Goal: Information Seeking & Learning: Learn about a topic

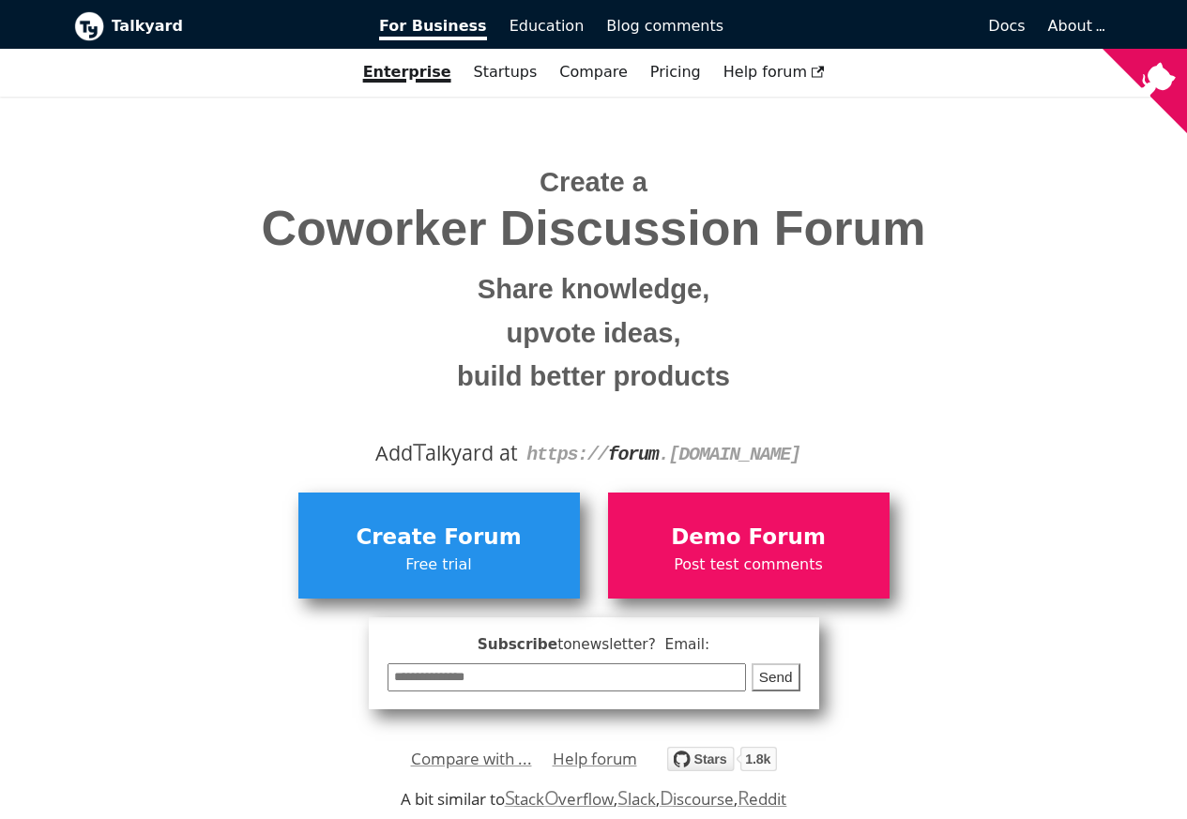
click at [571, 797] on link "S tack O verflow" at bounding box center [560, 799] width 110 height 22
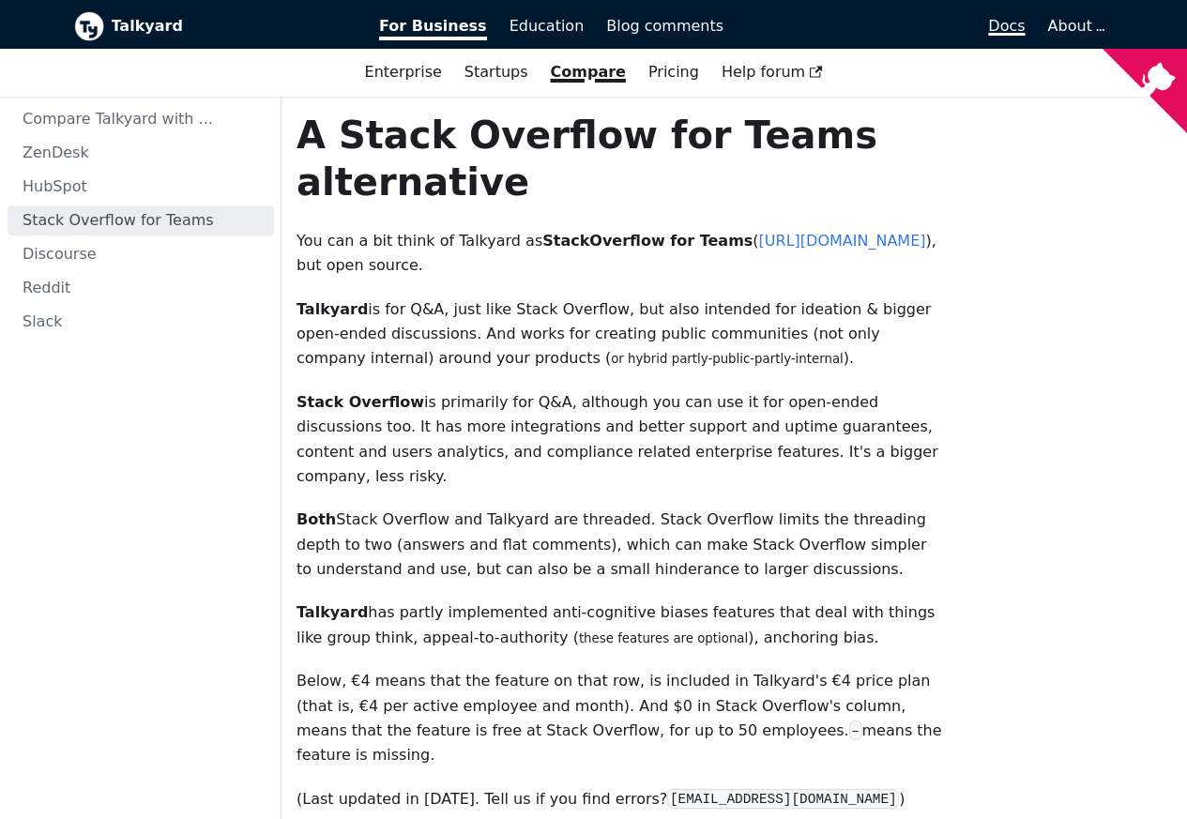
click at [1009, 27] on span "Docs" at bounding box center [1006, 26] width 37 height 18
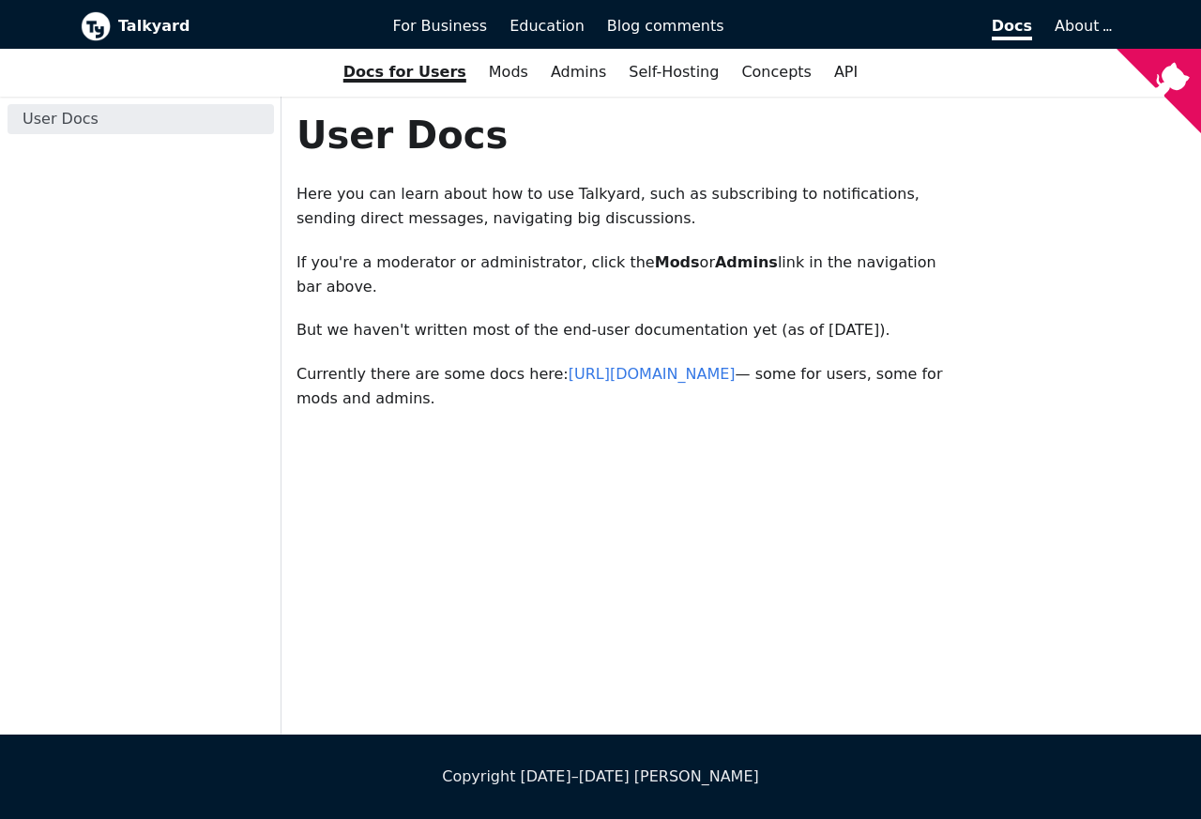
click at [1021, 66] on div "Docs for Users Mods Admins Self-Hosting Concepts API" at bounding box center [600, 72] width 1201 height 32
click at [560, 28] on span "Education" at bounding box center [547, 26] width 75 height 18
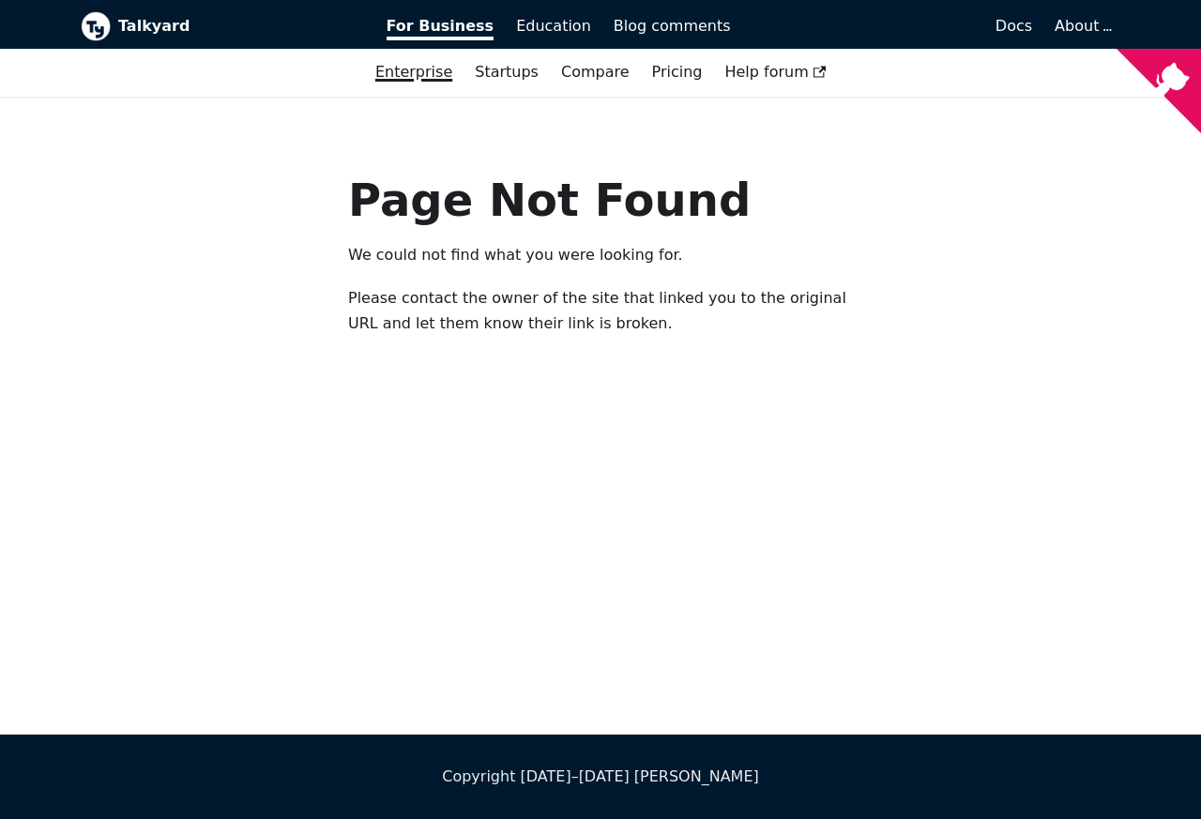
click at [414, 73] on link "Enterprise" at bounding box center [413, 72] width 99 height 32
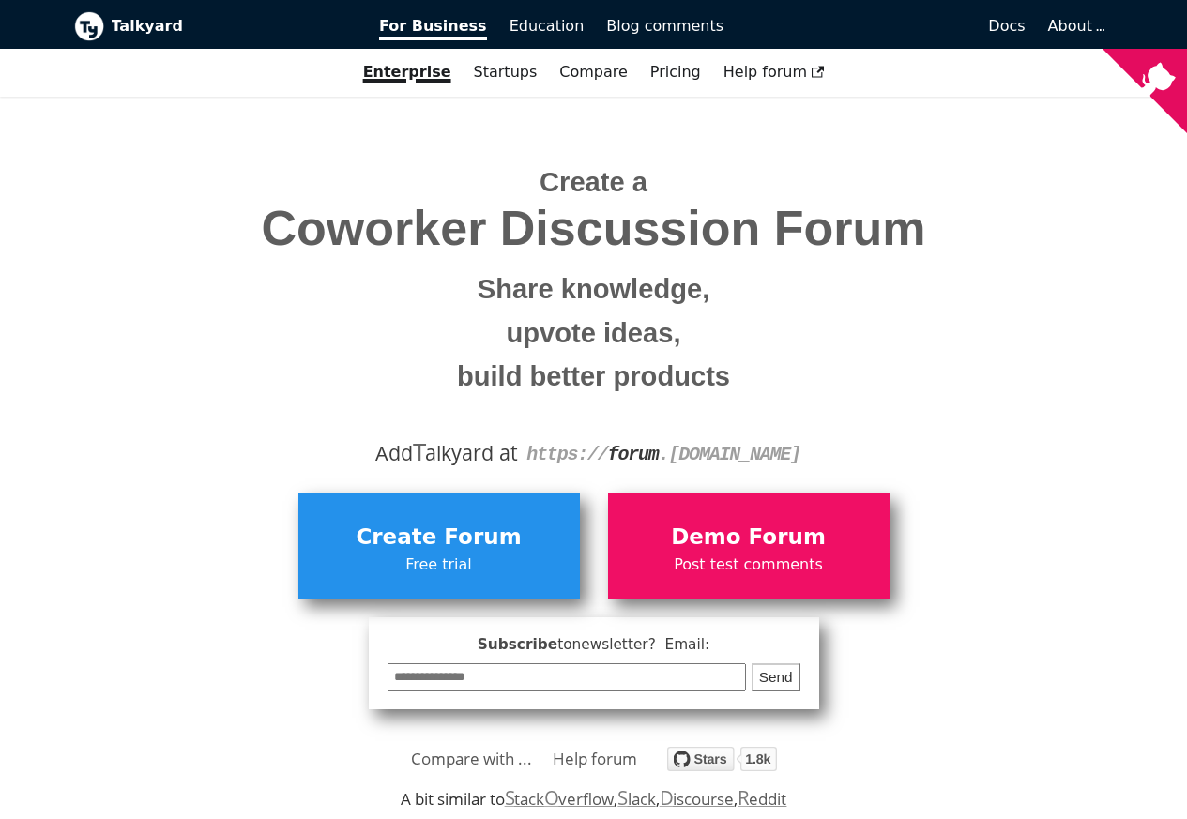
click at [400, 74] on link "Enterprise" at bounding box center [407, 72] width 111 height 32
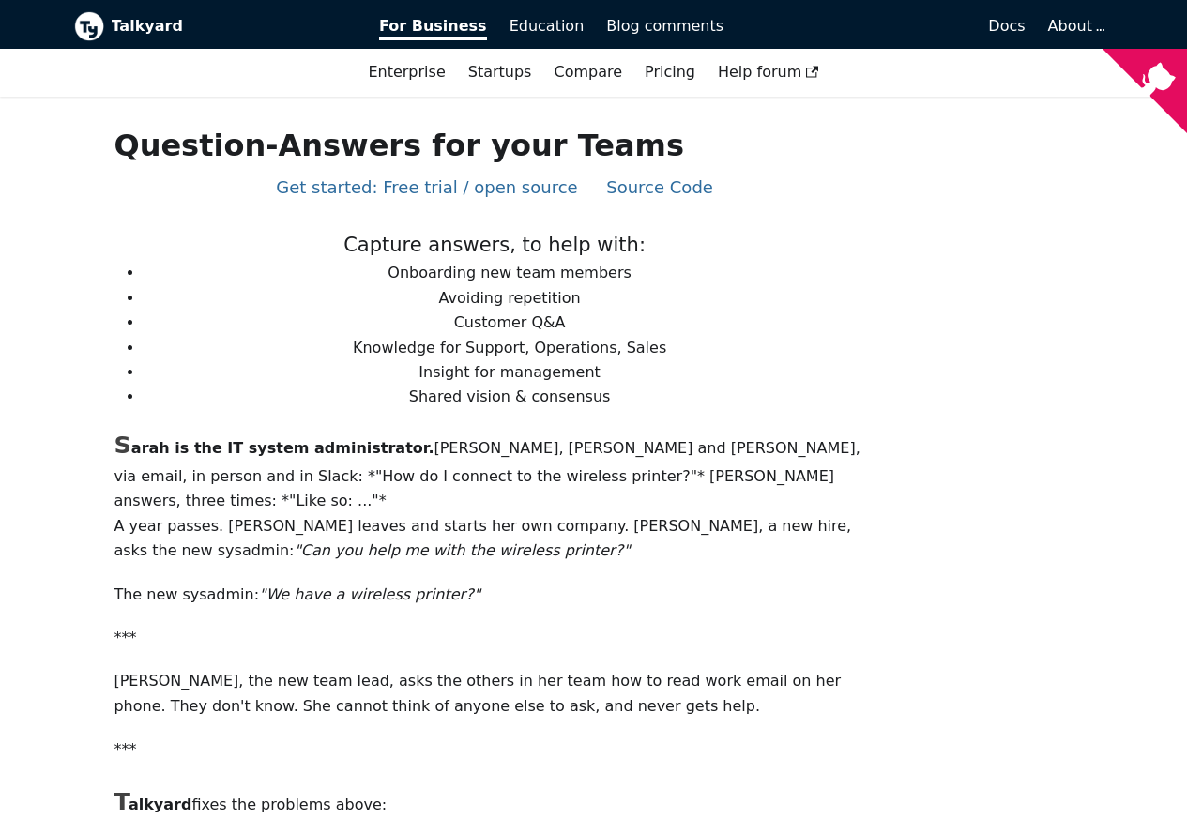
scroll to position [563, 0]
